Goal: Transaction & Acquisition: Purchase product/service

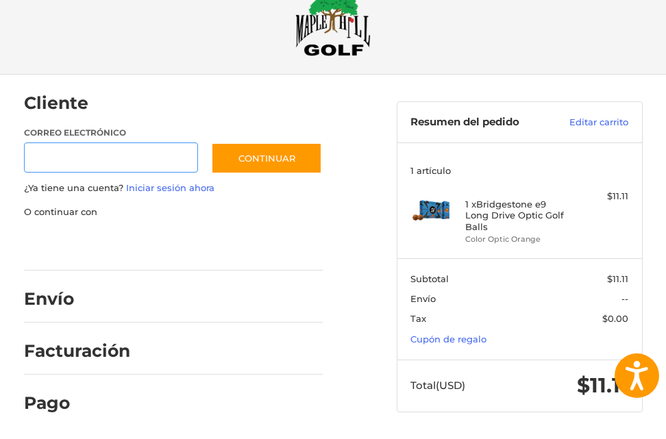
scroll to position [22, 0]
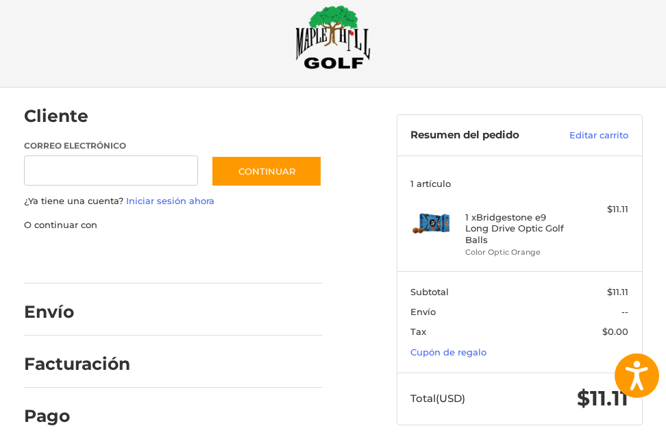
click at [472, 360] on section "Subtotal $11.11 Envío -- Tax $0.00 Cupón de regalo" at bounding box center [519, 321] width 245 height 101
click at [477, 358] on section "Subtotal $11.11 Envío -- Tax $0.00 Cupón de regalo" at bounding box center [519, 321] width 245 height 101
click at [471, 352] on link "Cupón de regalo" at bounding box center [448, 352] width 76 height 11
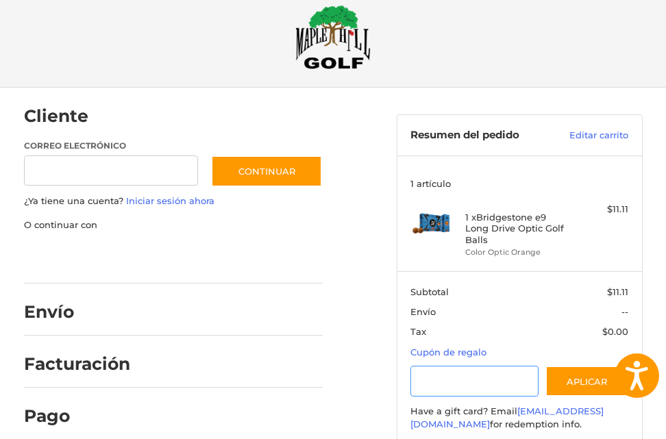
click at [464, 375] on input "Cupón de regalo o código de cupón" at bounding box center [474, 381] width 128 height 31
paste input "********"
type input "********"
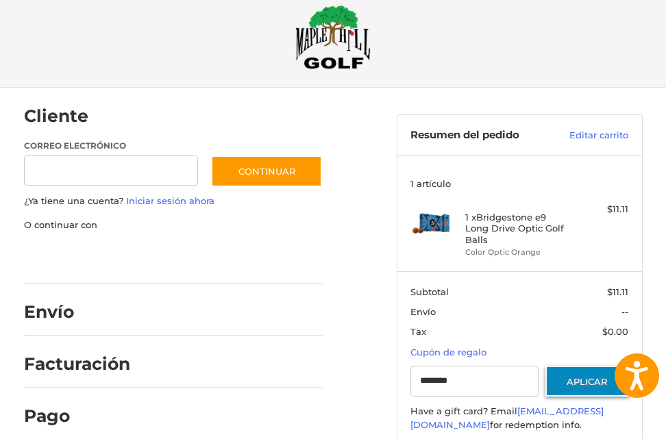
click at [566, 388] on button "Aplicar" at bounding box center [587, 381] width 84 height 31
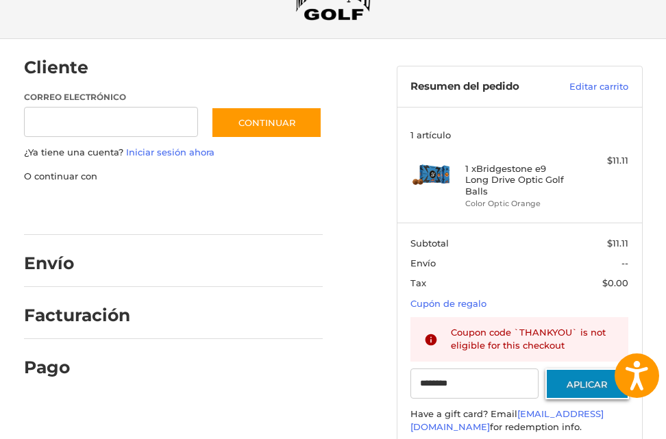
scroll to position [90, 0]
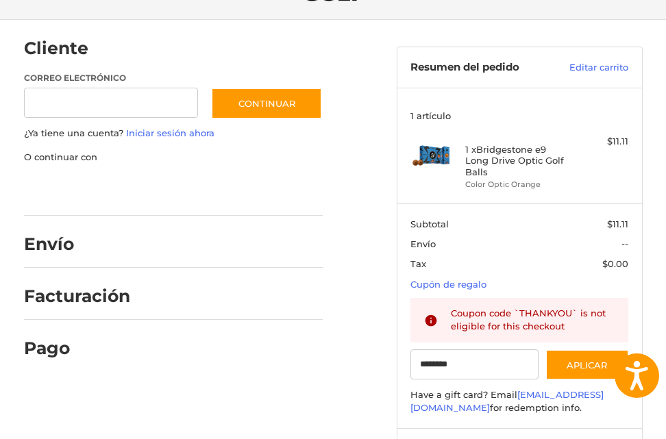
drag, startPoint x: 451, startPoint y: 308, endPoint x: 624, endPoint y: 332, distance: 174.9
click at [624, 332] on div "Coupon code `THANKYOU` is not eligible for this checkout" at bounding box center [519, 320] width 218 height 45
click at [596, 261] on span "$0.00" at bounding box center [560, 265] width 136 height 14
